Goal: Learn about a topic

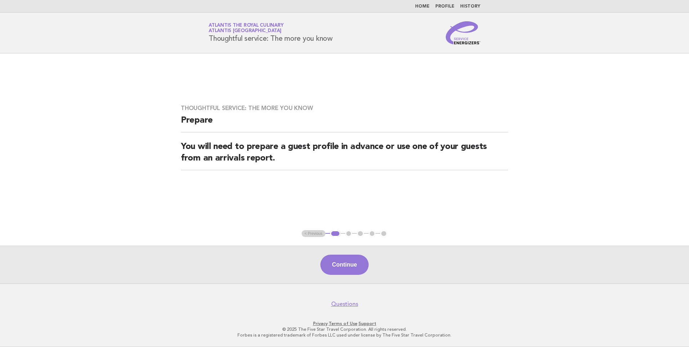
click at [430, 9] on li "Home" at bounding box center [422, 7] width 14 height 6
click at [429, 7] on link "Home" at bounding box center [422, 6] width 14 height 4
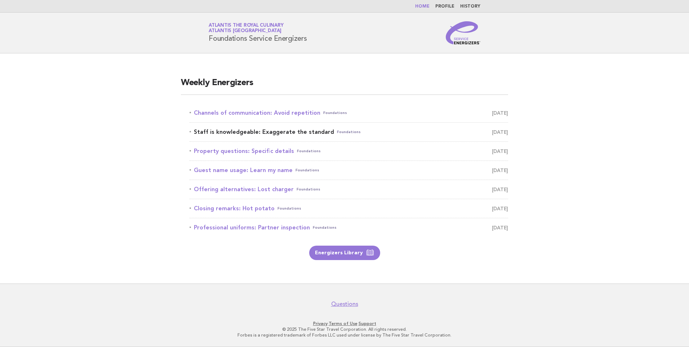
click at [361, 133] on link "Staff is knowledgeable: Exaggerate the standard Foundations [DATE]" at bounding box center [349, 132] width 319 height 10
click at [312, 133] on link "Staff is knowledgeable: Exaggerate the standard Foundations [DATE]" at bounding box center [349, 132] width 319 height 10
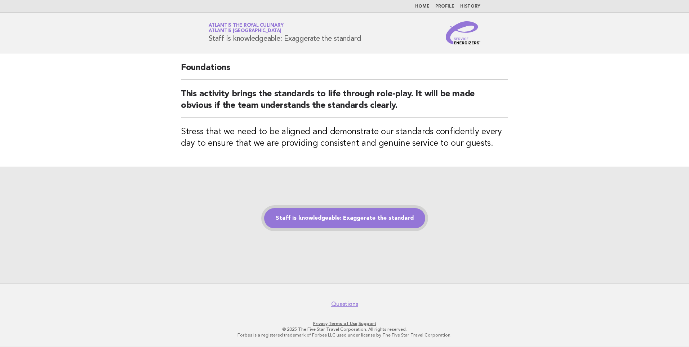
click at [341, 223] on link "Staff is knowledgeable: Exaggerate the standard" at bounding box center [344, 218] width 161 height 20
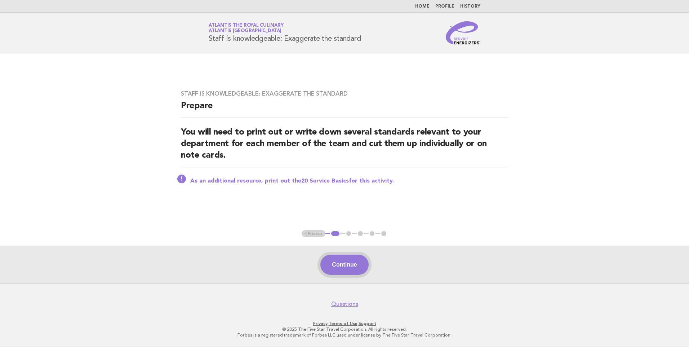
click at [342, 261] on button "Continue" at bounding box center [344, 264] width 48 height 20
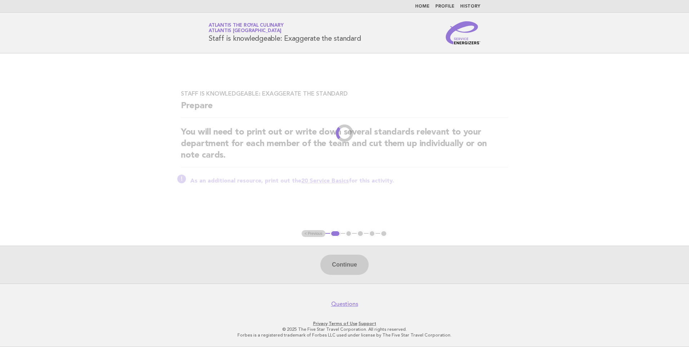
click at [341, 265] on div "Continue" at bounding box center [344, 264] width 689 height 38
click at [404, 190] on div "Staff is knowledgeable: Exaggerate the standard Prepare You will need to print …" at bounding box center [344, 141] width 345 height 120
click at [425, 6] on link "Home" at bounding box center [422, 6] width 14 height 4
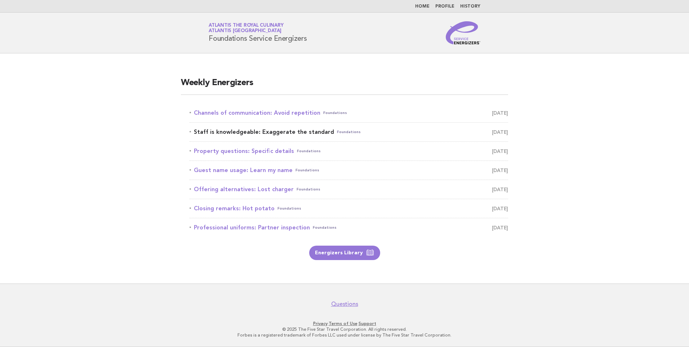
click at [299, 129] on link "Staff is knowledgeable: Exaggerate the standard Foundations [DATE]" at bounding box center [349, 132] width 319 height 10
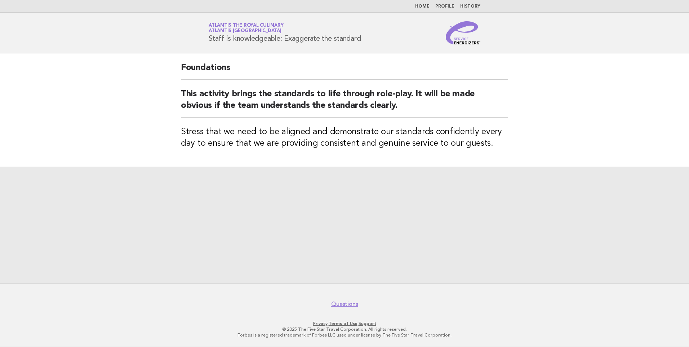
click at [429, 6] on link "Home" at bounding box center [422, 6] width 14 height 4
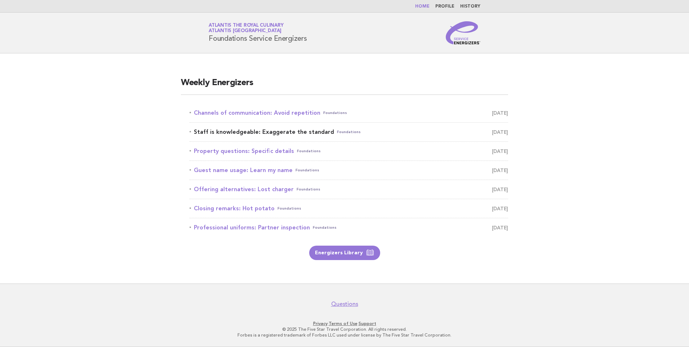
click at [278, 132] on link "Staff is knowledgeable: Exaggerate the standard Foundations September 26" at bounding box center [349, 132] width 319 height 10
click at [285, 132] on link "Staff is knowledgeable: Exaggerate the standard Foundations September 26" at bounding box center [349, 132] width 319 height 10
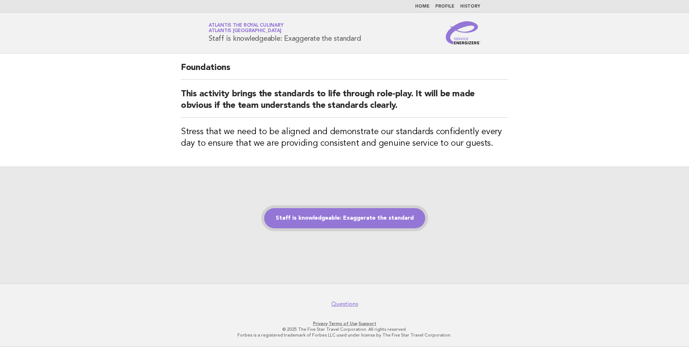
click at [349, 218] on link "Staff is knowledgeable: Exaggerate the standard" at bounding box center [344, 218] width 161 height 20
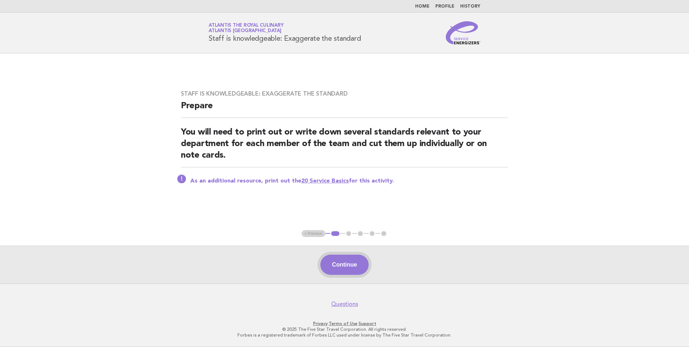
click at [341, 259] on button "Continue" at bounding box center [344, 264] width 48 height 20
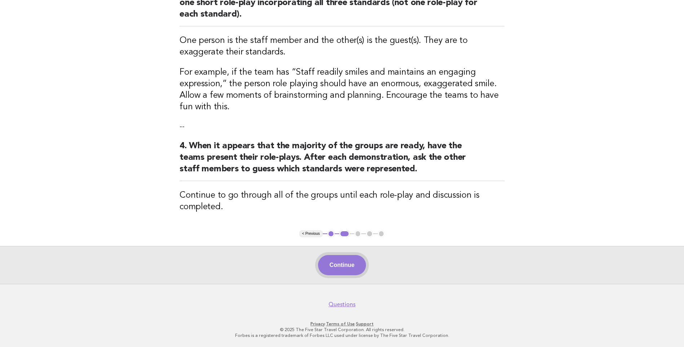
click at [349, 269] on button "Continue" at bounding box center [342, 265] width 48 height 20
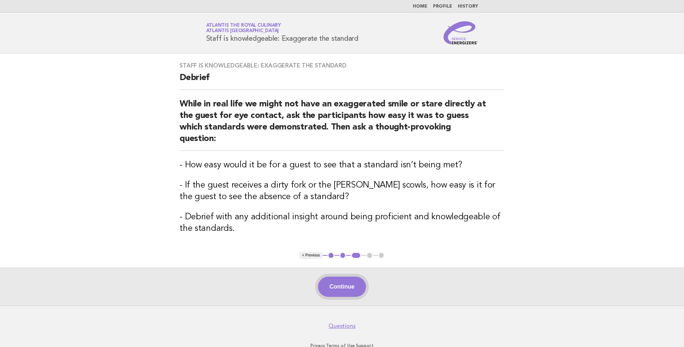
click at [349, 276] on button "Continue" at bounding box center [342, 286] width 48 height 20
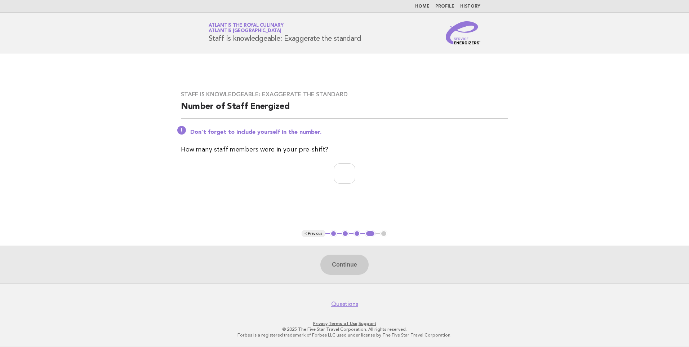
click at [349, 269] on div "Continue" at bounding box center [344, 264] width 689 height 38
